Goal: Information Seeking & Learning: Learn about a topic

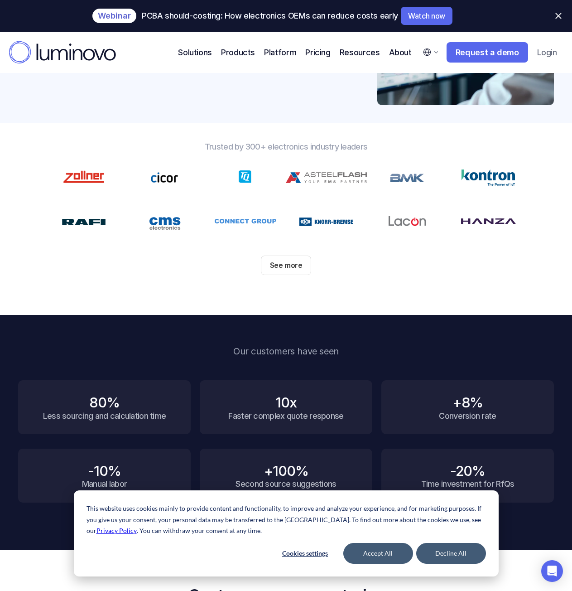
scroll to position [272, 0]
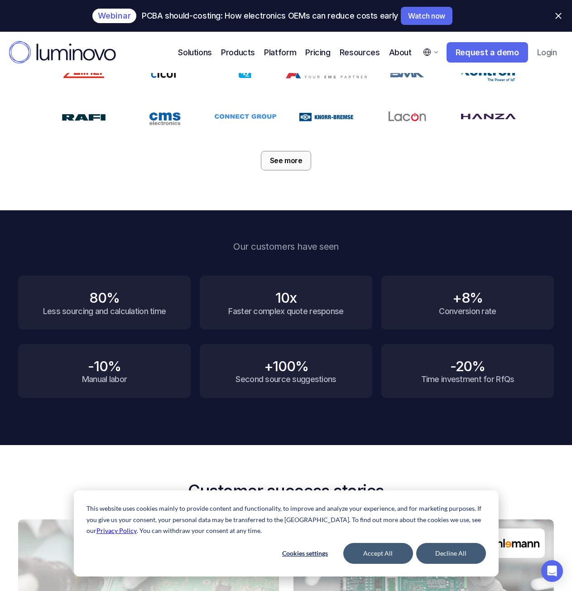
click at [271, 168] on link "See more" at bounding box center [286, 160] width 50 height 19
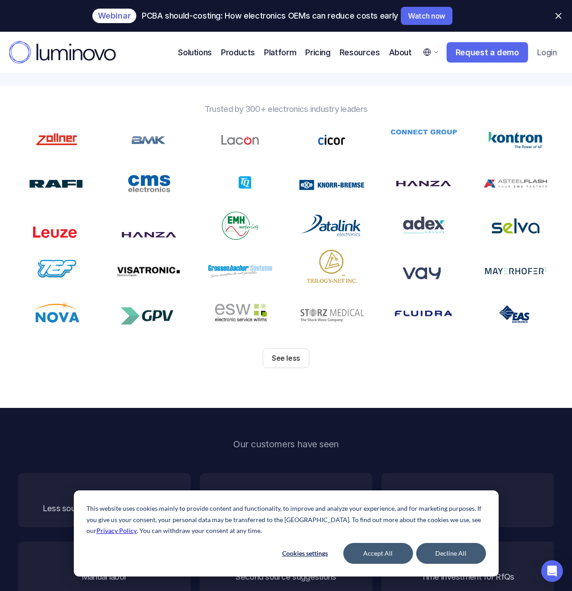
scroll to position [181, 0]
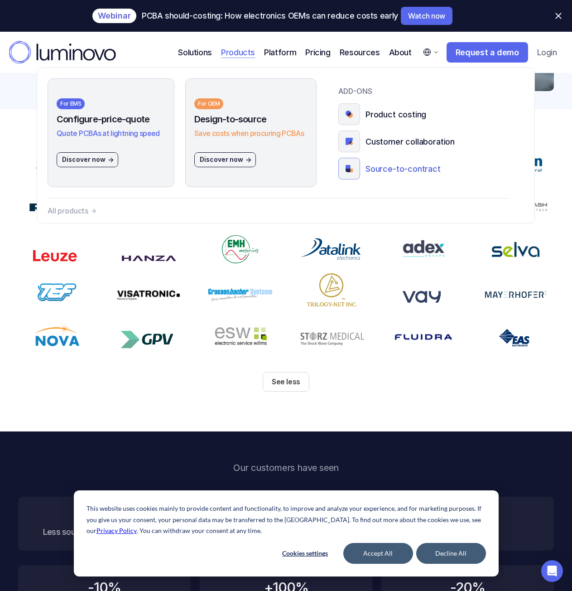
click at [379, 164] on p "Source-to-contract" at bounding box center [402, 168] width 75 height 12
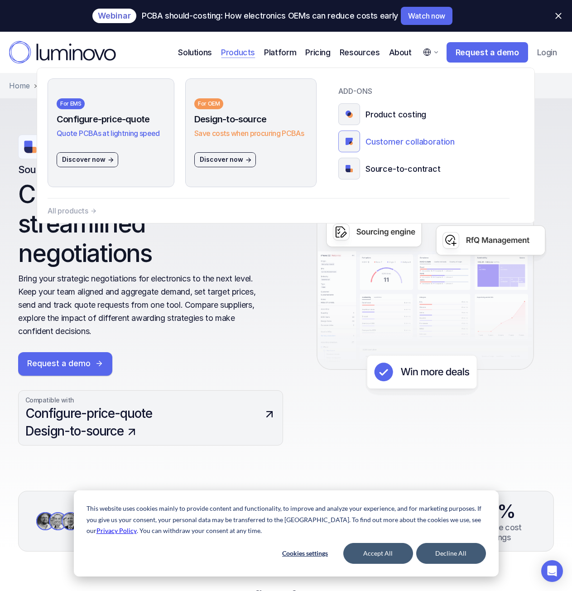
click at [382, 145] on p "Customer collaboration" at bounding box center [409, 141] width 89 height 12
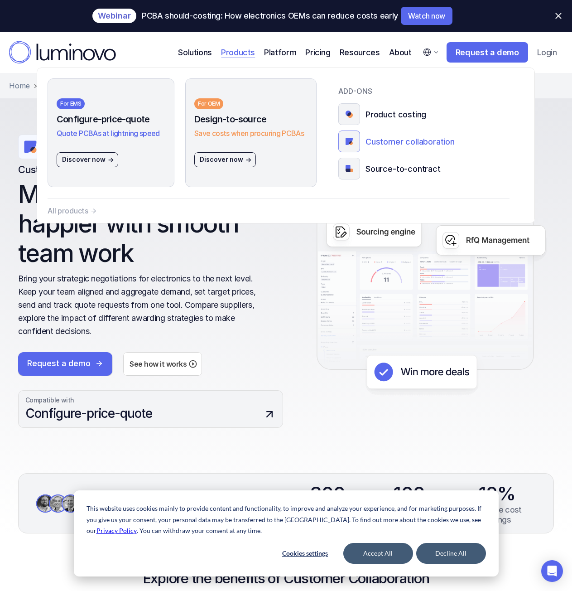
click at [409, 145] on p "Customer collaboration" at bounding box center [409, 141] width 89 height 12
click at [373, 163] on p "Source-to-contract" at bounding box center [402, 168] width 75 height 12
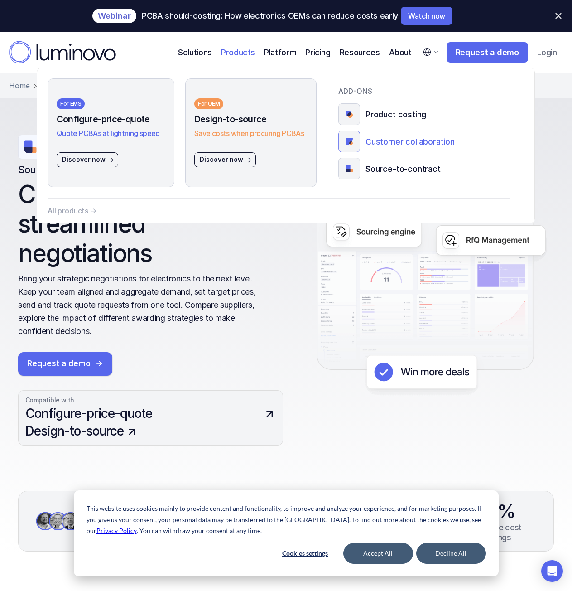
click at [419, 146] on p "Customer collaboration" at bounding box center [409, 141] width 89 height 12
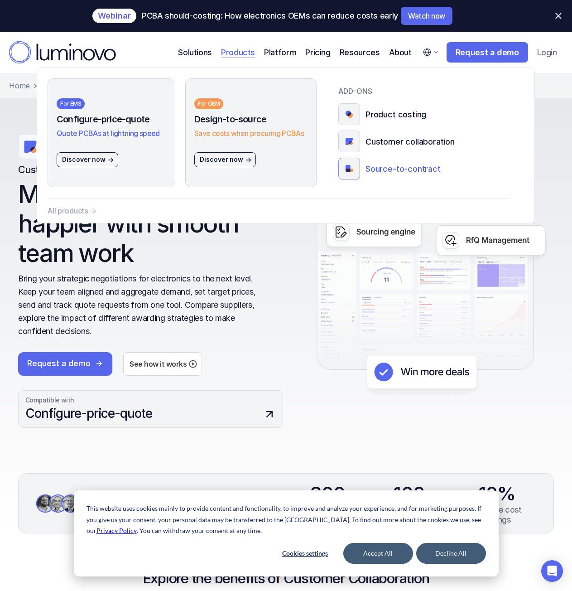
click at [378, 174] on p "Source-to-contract" at bounding box center [402, 168] width 75 height 12
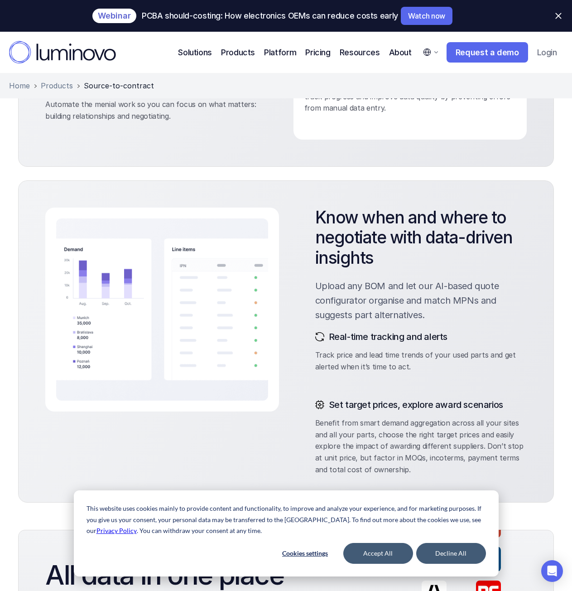
scroll to position [860, 0]
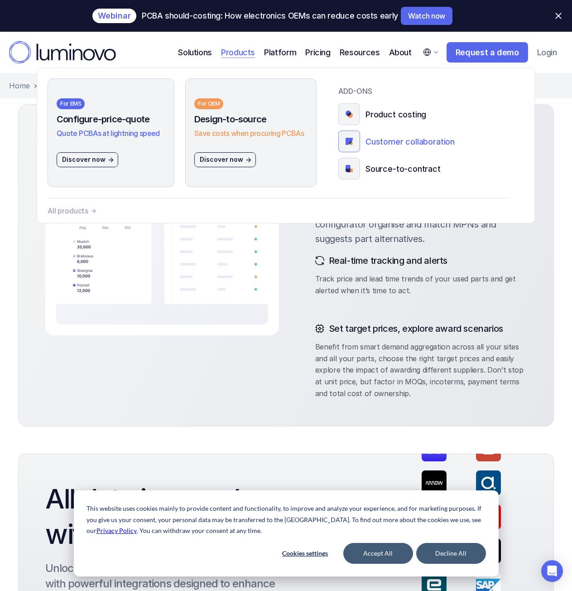
click at [431, 143] on p "Customer collaboration" at bounding box center [409, 141] width 89 height 12
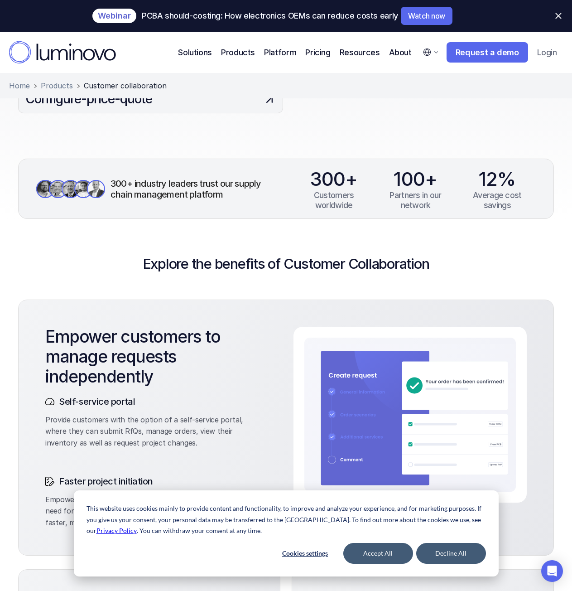
scroll to position [181, 0]
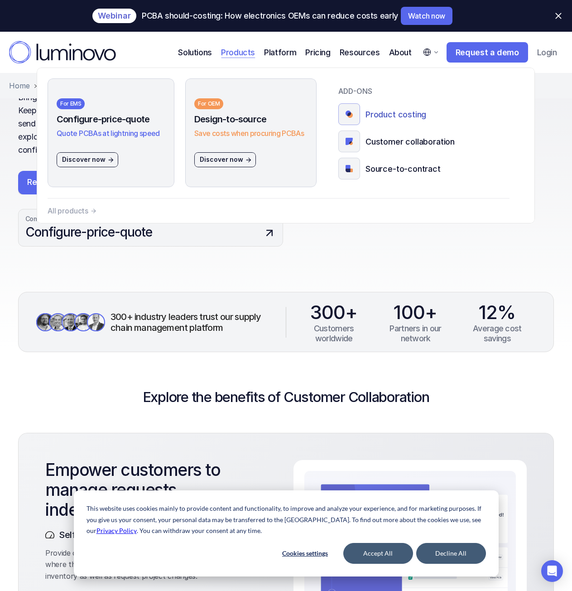
click at [413, 119] on p "Product costing" at bounding box center [395, 114] width 61 height 12
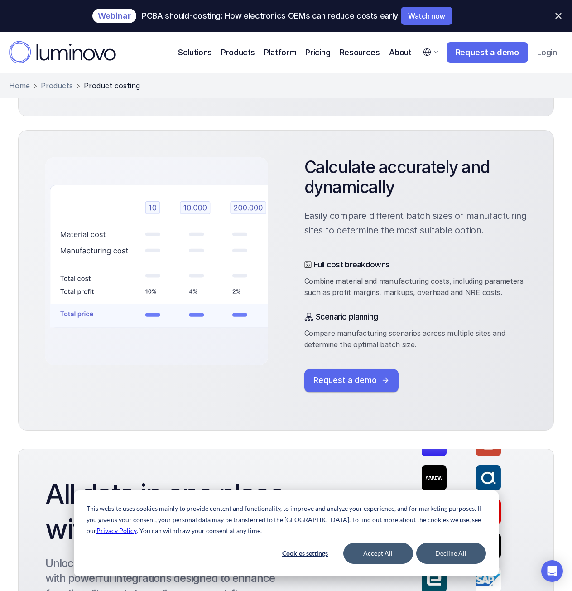
scroll to position [679, 0]
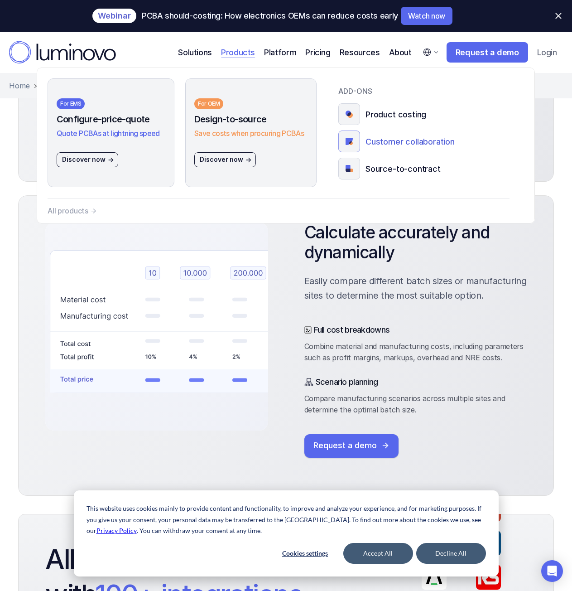
click at [375, 142] on p "Customer collaboration" at bounding box center [409, 141] width 89 height 12
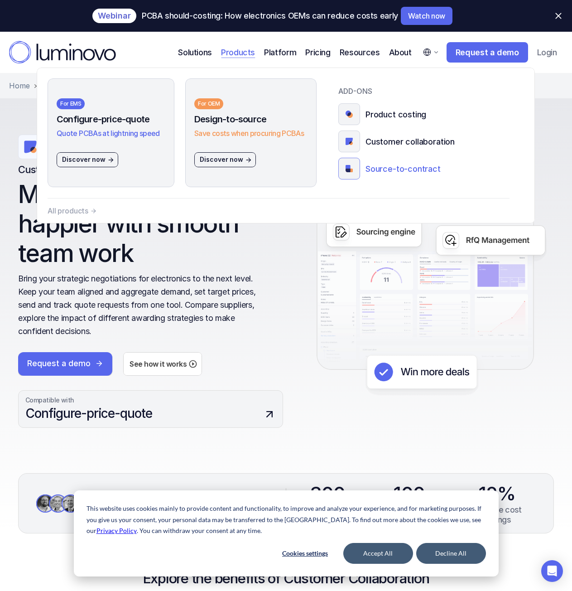
click at [370, 168] on p "Source-to-contract" at bounding box center [402, 168] width 75 height 12
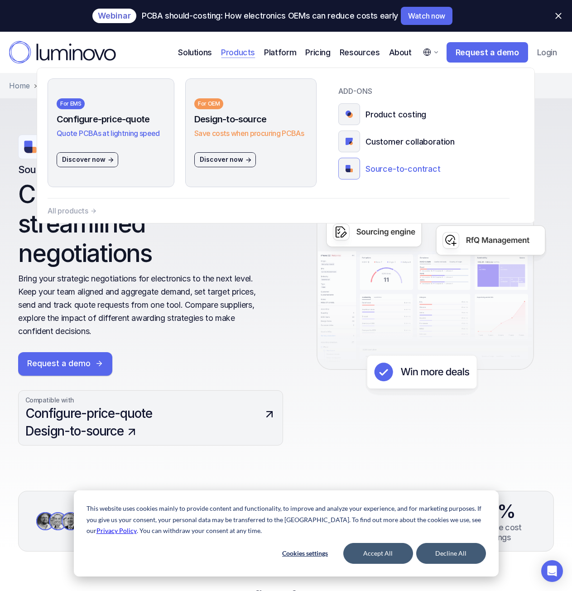
click at [371, 170] on p "Source-to-contract" at bounding box center [402, 168] width 75 height 12
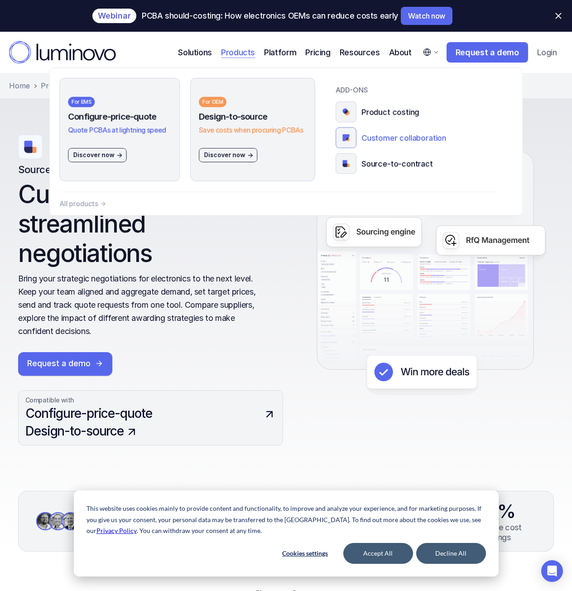
click at [359, 135] on link "Customer collaboration" at bounding box center [424, 137] width 176 height 21
